Goal: Find contact information: Find contact information

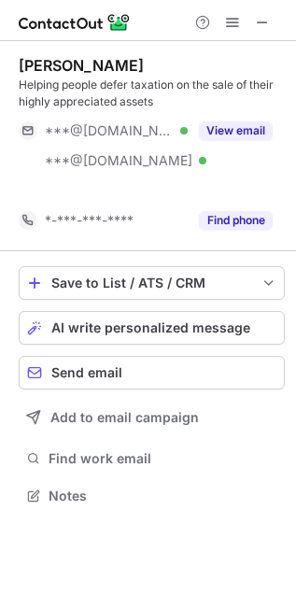
scroll to position [453, 296]
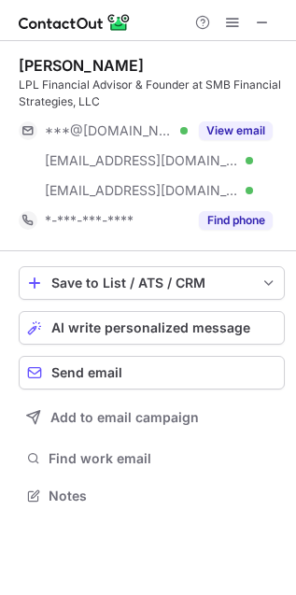
scroll to position [483, 296]
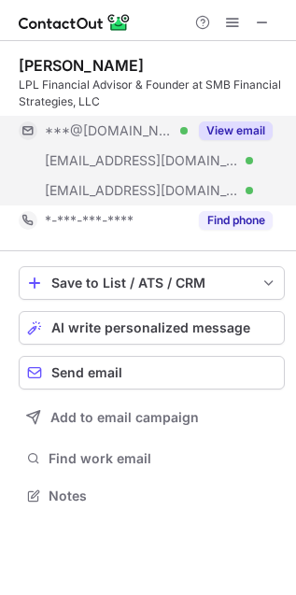
click at [223, 125] on button "View email" at bounding box center [236, 130] width 74 height 19
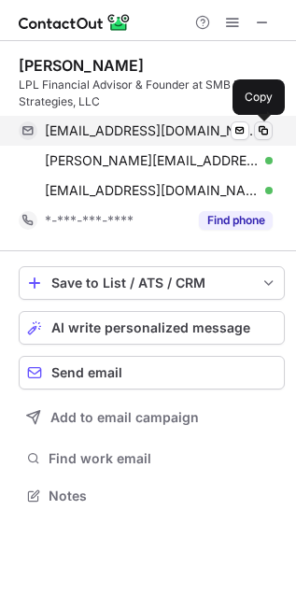
click at [262, 133] on span at bounding box center [263, 130] width 15 height 15
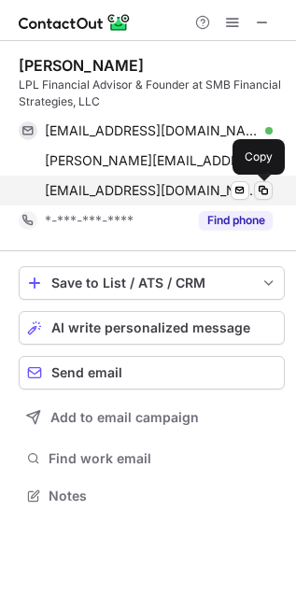
click at [261, 193] on span at bounding box center [263, 190] width 15 height 15
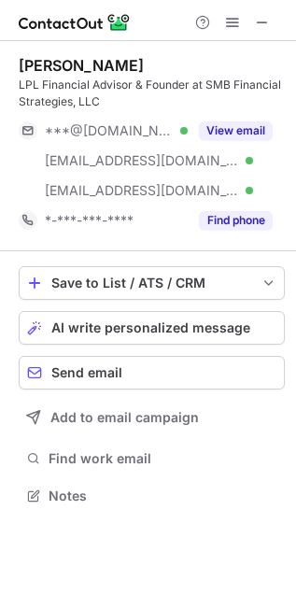
scroll to position [483, 296]
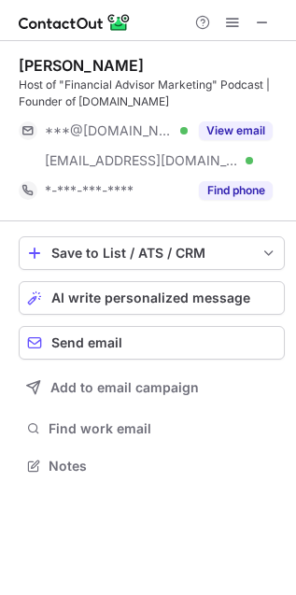
scroll to position [453, 296]
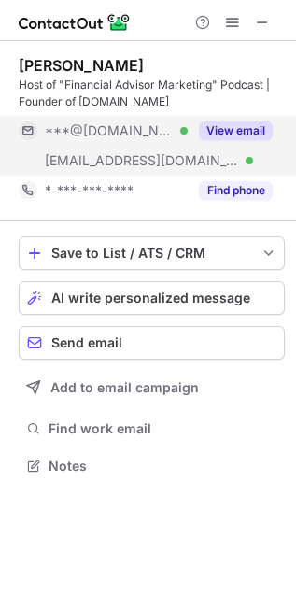
click at [233, 133] on button "View email" at bounding box center [236, 130] width 74 height 19
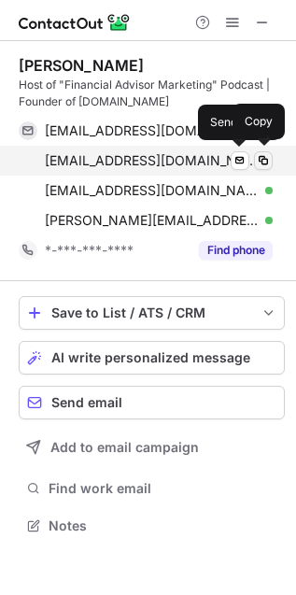
scroll to position [513, 296]
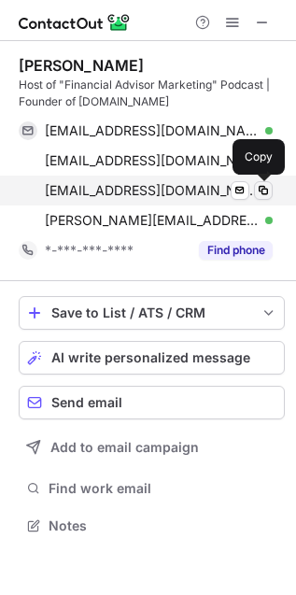
click at [262, 185] on span at bounding box center [263, 190] width 15 height 15
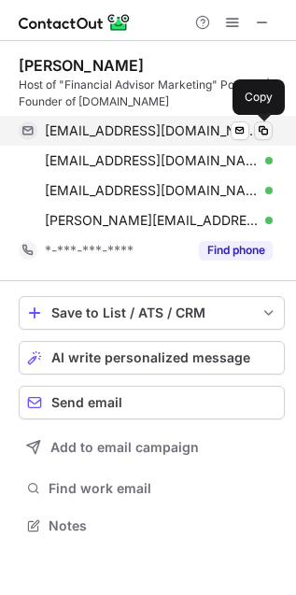
click at [261, 126] on span at bounding box center [263, 130] width 15 height 15
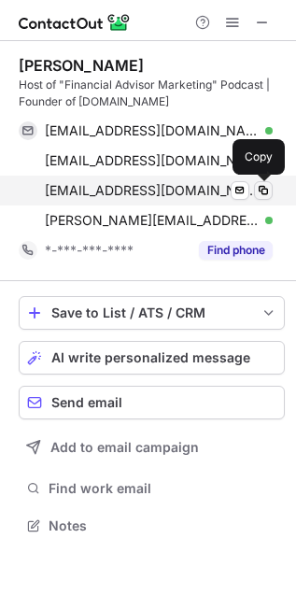
click at [266, 191] on span at bounding box center [263, 190] width 15 height 15
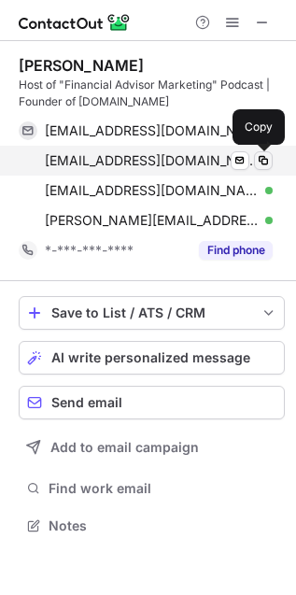
click at [261, 162] on span at bounding box center [263, 160] width 15 height 15
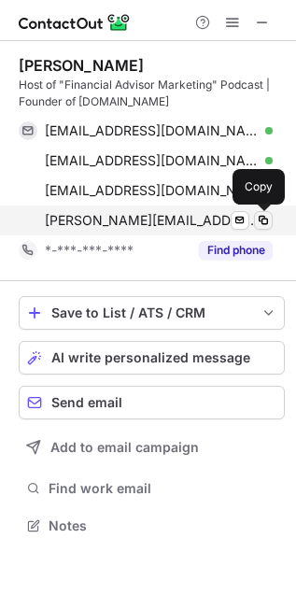
click at [261, 218] on span at bounding box center [263, 220] width 15 height 15
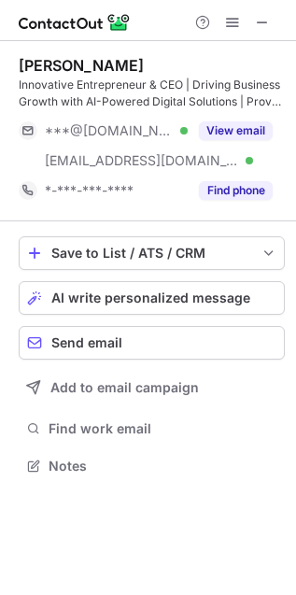
scroll to position [453, 296]
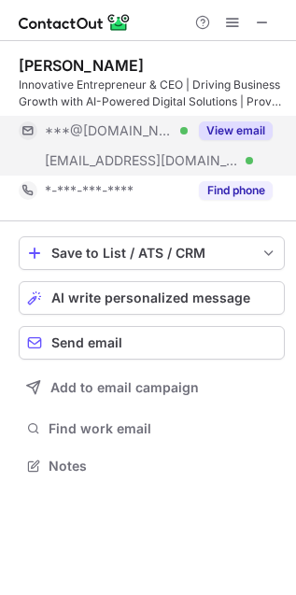
click at [214, 125] on button "View email" at bounding box center [236, 130] width 74 height 19
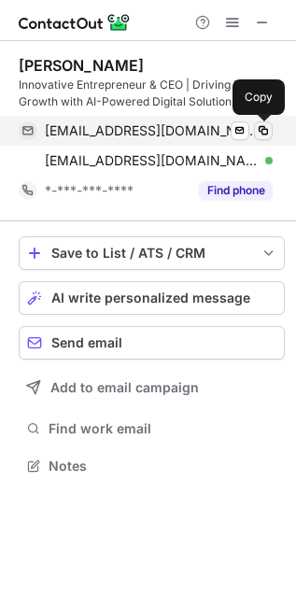
click at [264, 133] on span at bounding box center [263, 130] width 15 height 15
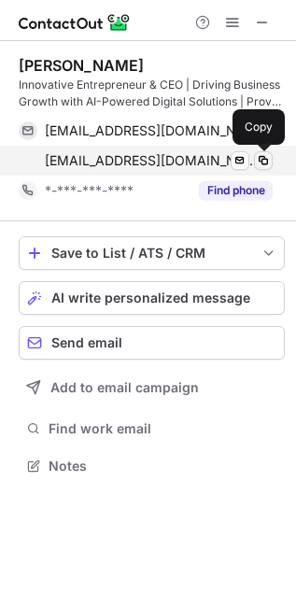
click at [265, 160] on span at bounding box center [263, 160] width 15 height 15
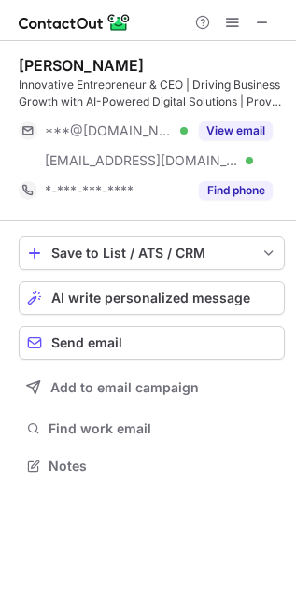
scroll to position [453, 296]
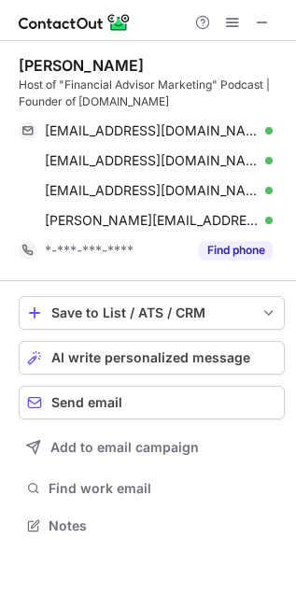
scroll to position [513, 296]
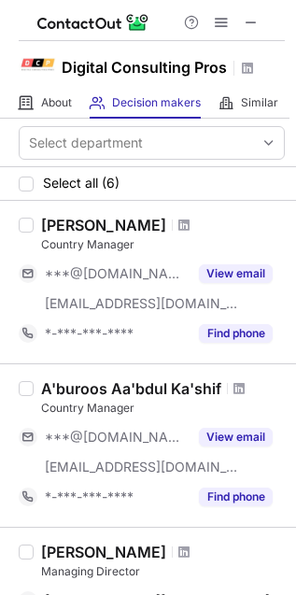
scroll to position [717, 0]
